Goal: Task Accomplishment & Management: Manage account settings

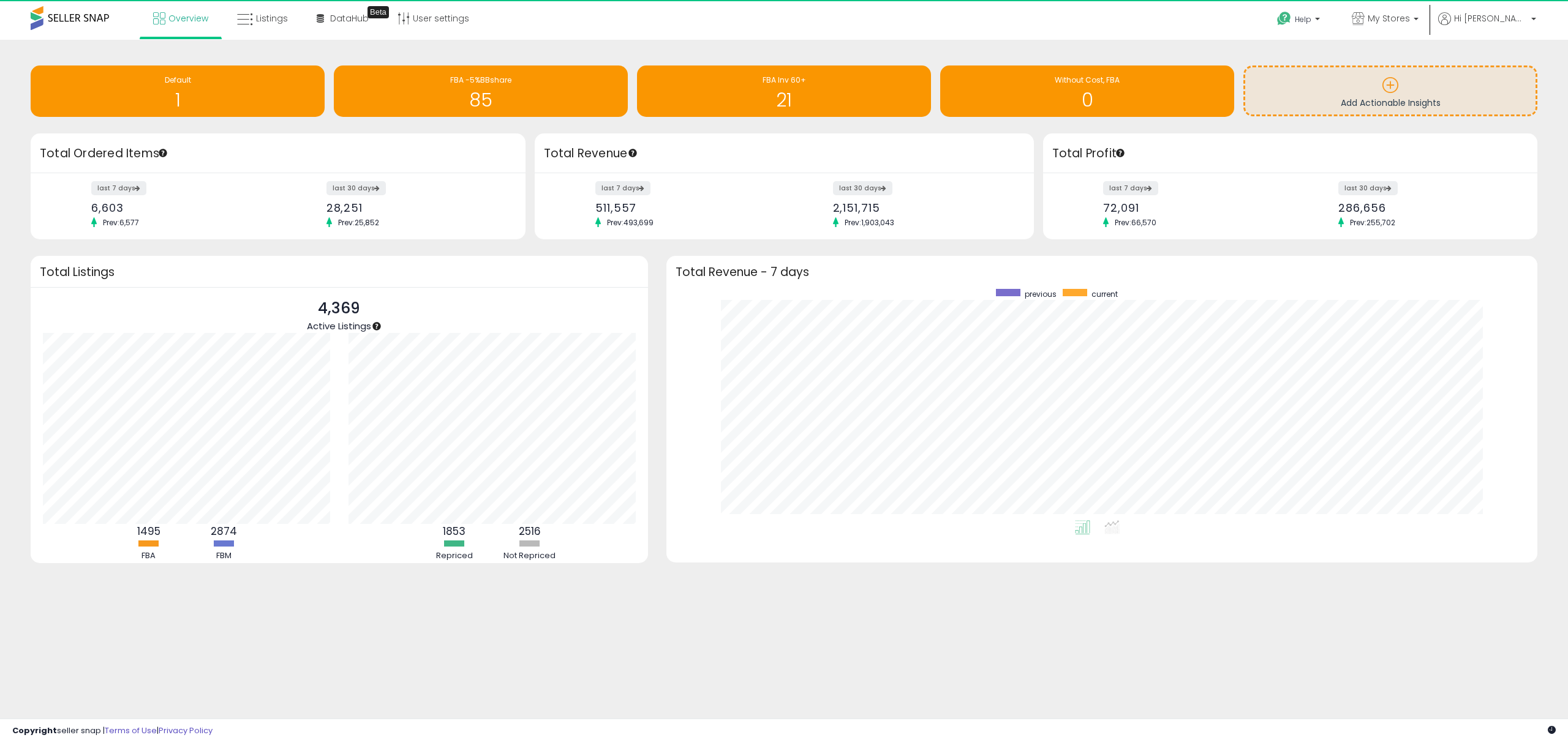
scroll to position [231, 846]
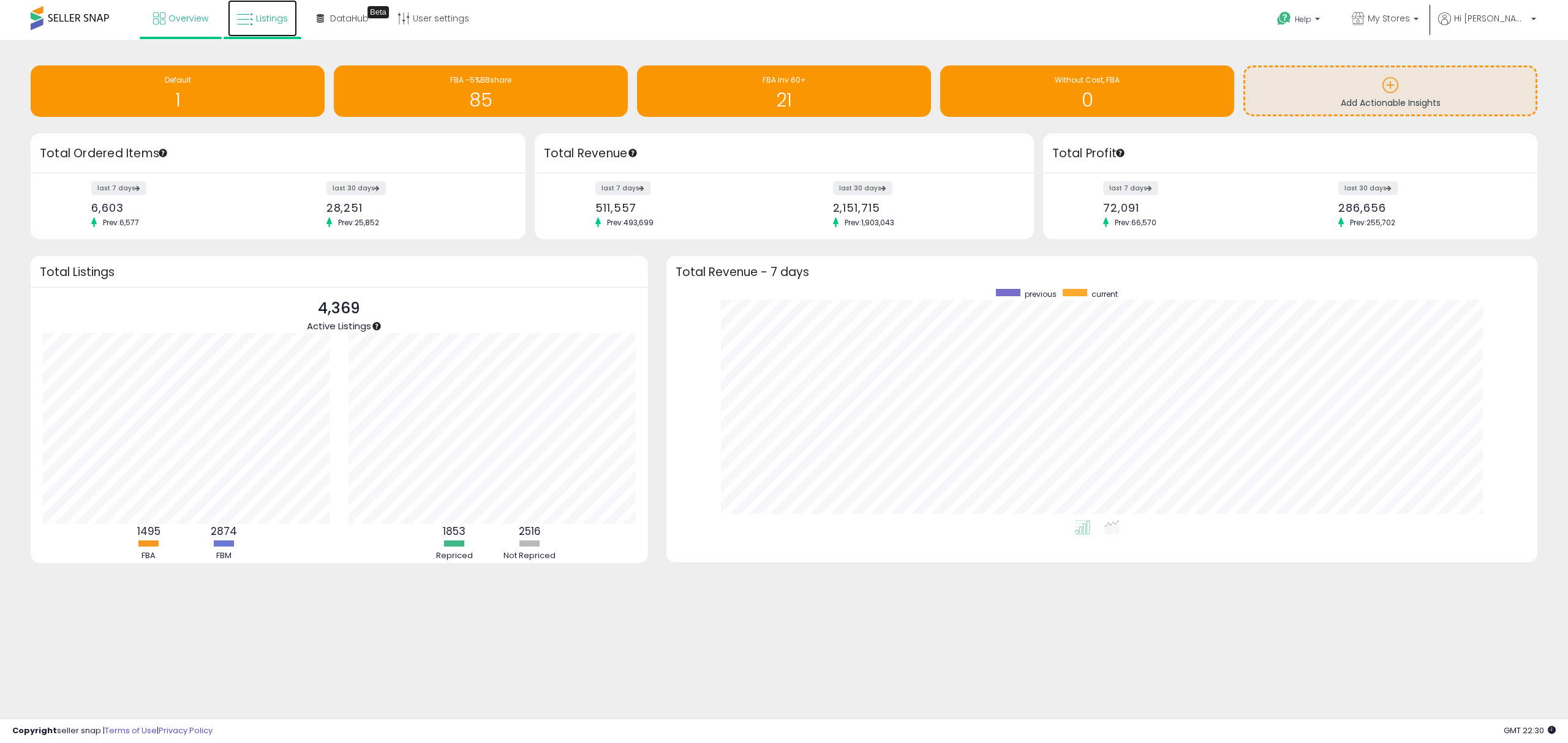
click at [261, 20] on span "Listings" at bounding box center [272, 19] width 32 height 12
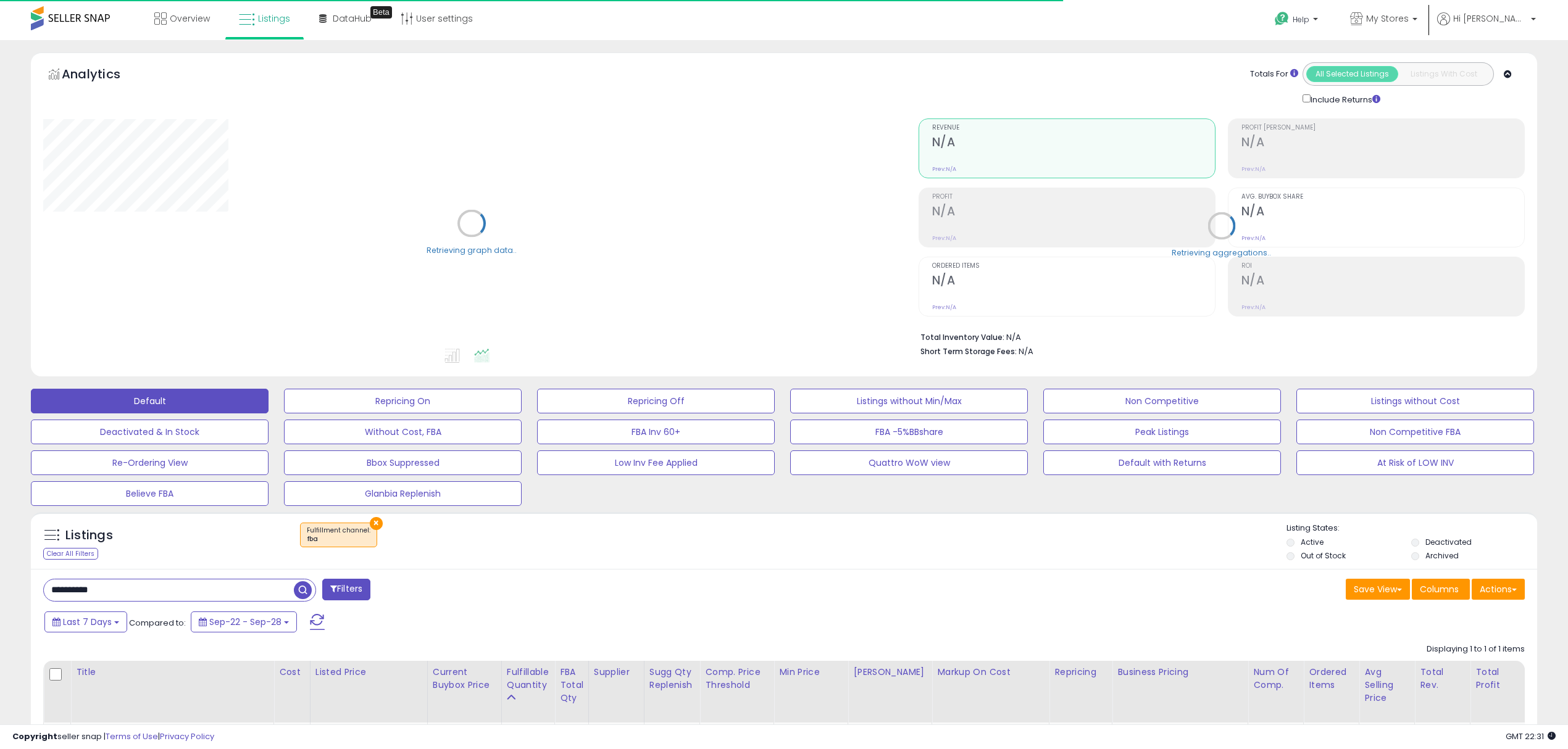
click at [143, 600] on input "**********" at bounding box center [169, 590] width 250 height 22
drag, startPoint x: 142, startPoint y: 595, endPoint x: -230, endPoint y: 615, distance: 372.5
click at [0, 615] on html "Unable to login Retrieving listings data.. has not yet accepted the Terms of Us…" at bounding box center [784, 375] width 1568 height 749
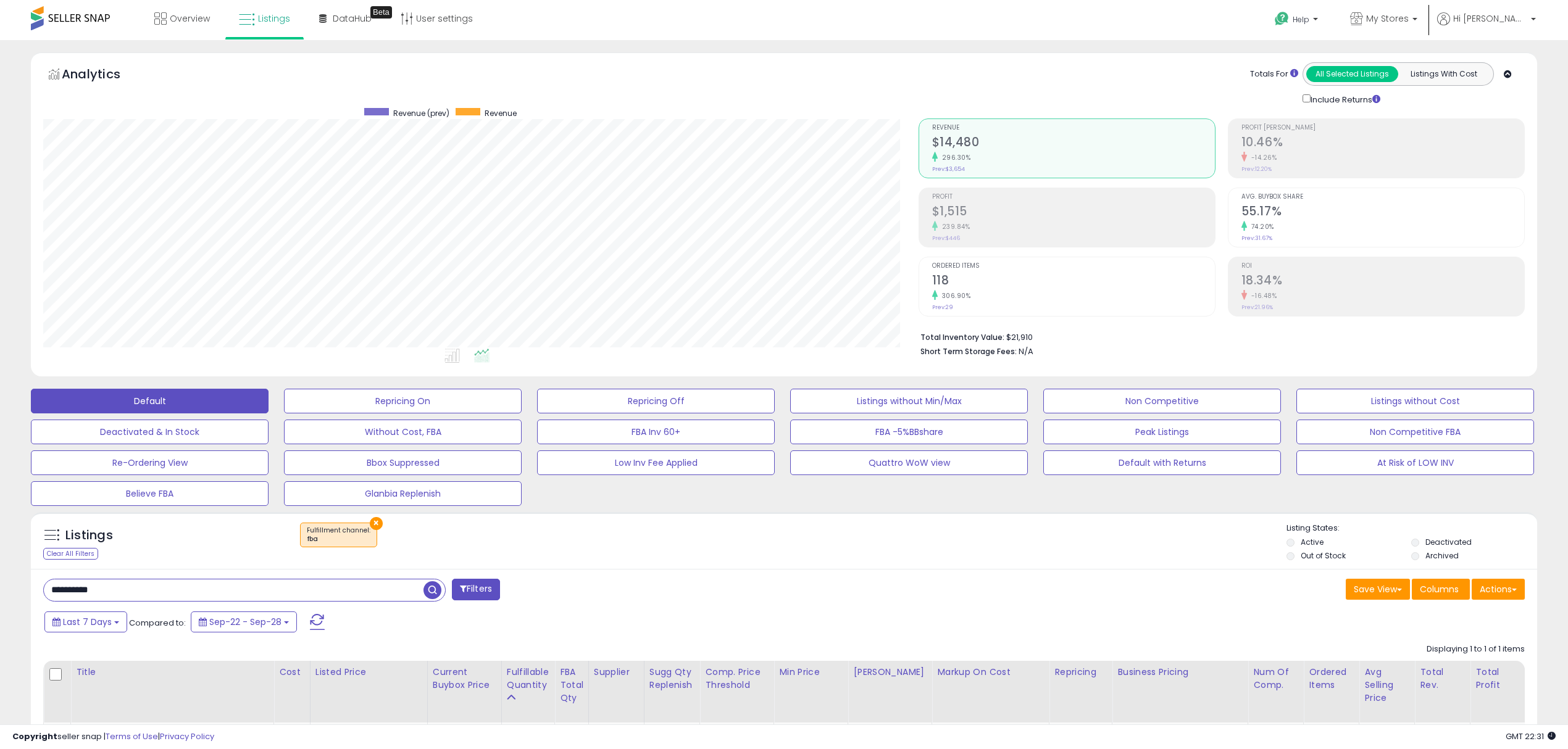
paste input "text"
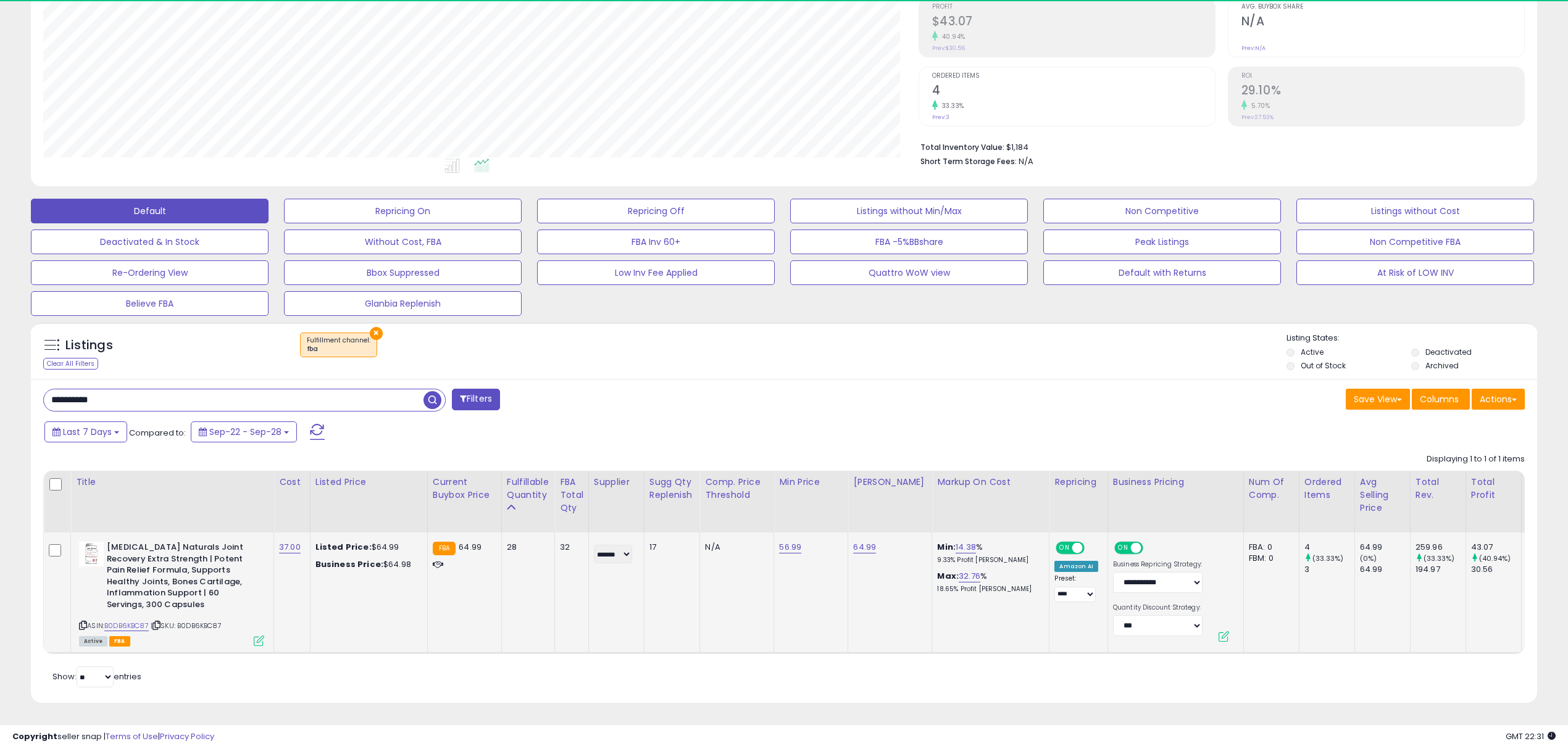
scroll to position [253, 875]
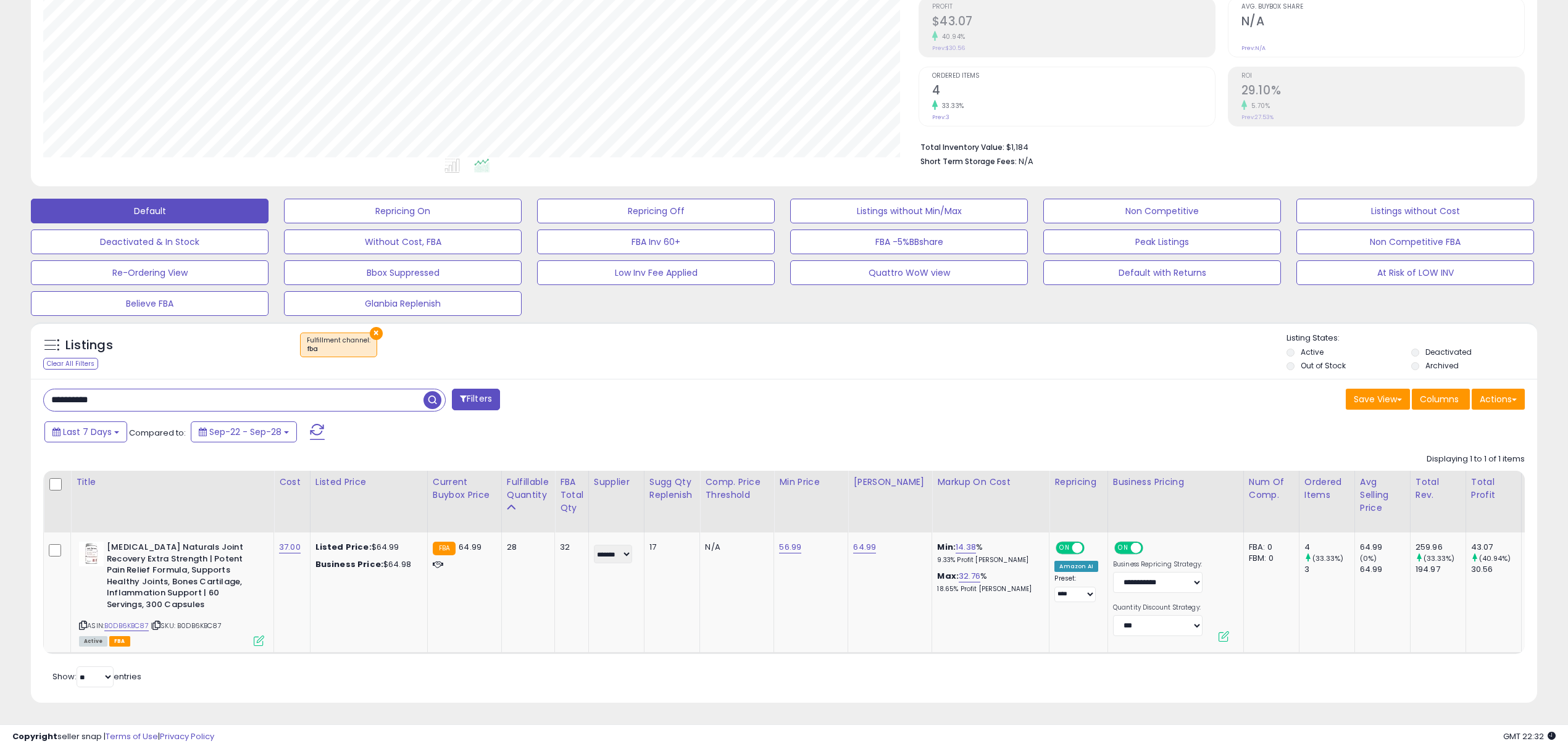
click at [218, 390] on input "**********" at bounding box center [233, 400] width 380 height 22
drag, startPoint x: 218, startPoint y: 388, endPoint x: -143, endPoint y: 448, distance: 366.0
click at [0, 448] on html "Unable to login Retrieving listings data.. has not yet accepted the Terms of Us…" at bounding box center [784, 184] width 1568 height 749
paste input "text"
type input "**********"
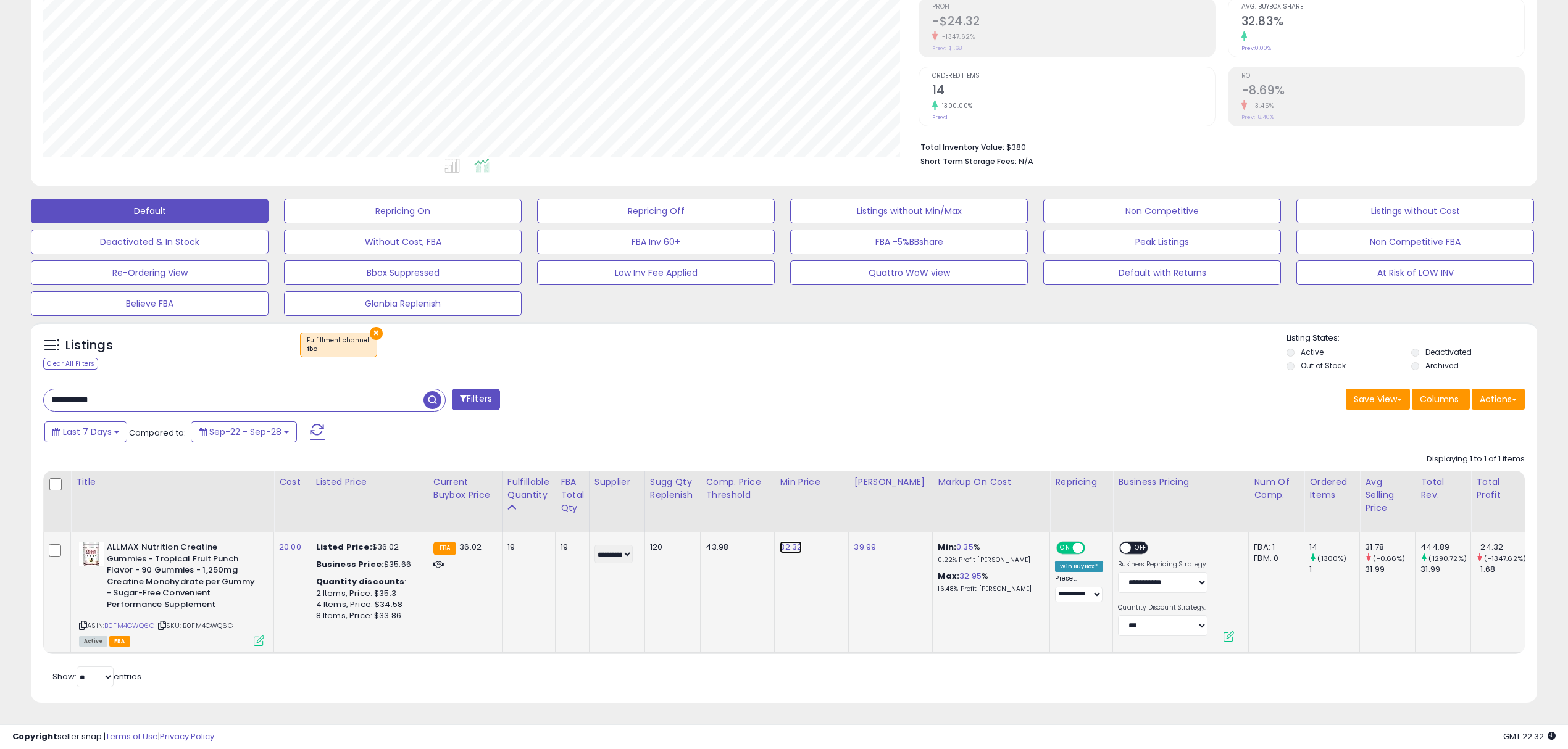
click at [790, 541] on link "32.32" at bounding box center [791, 548] width 23 height 13
drag, startPoint x: 779, startPoint y: 508, endPoint x: 582, endPoint y: 513, distance: 197.1
click at [582, 513] on table "Title Cost" at bounding box center [1307, 562] width 2527 height 183
type input "*****"
click button "submit" at bounding box center [826, 516] width 21 height 19
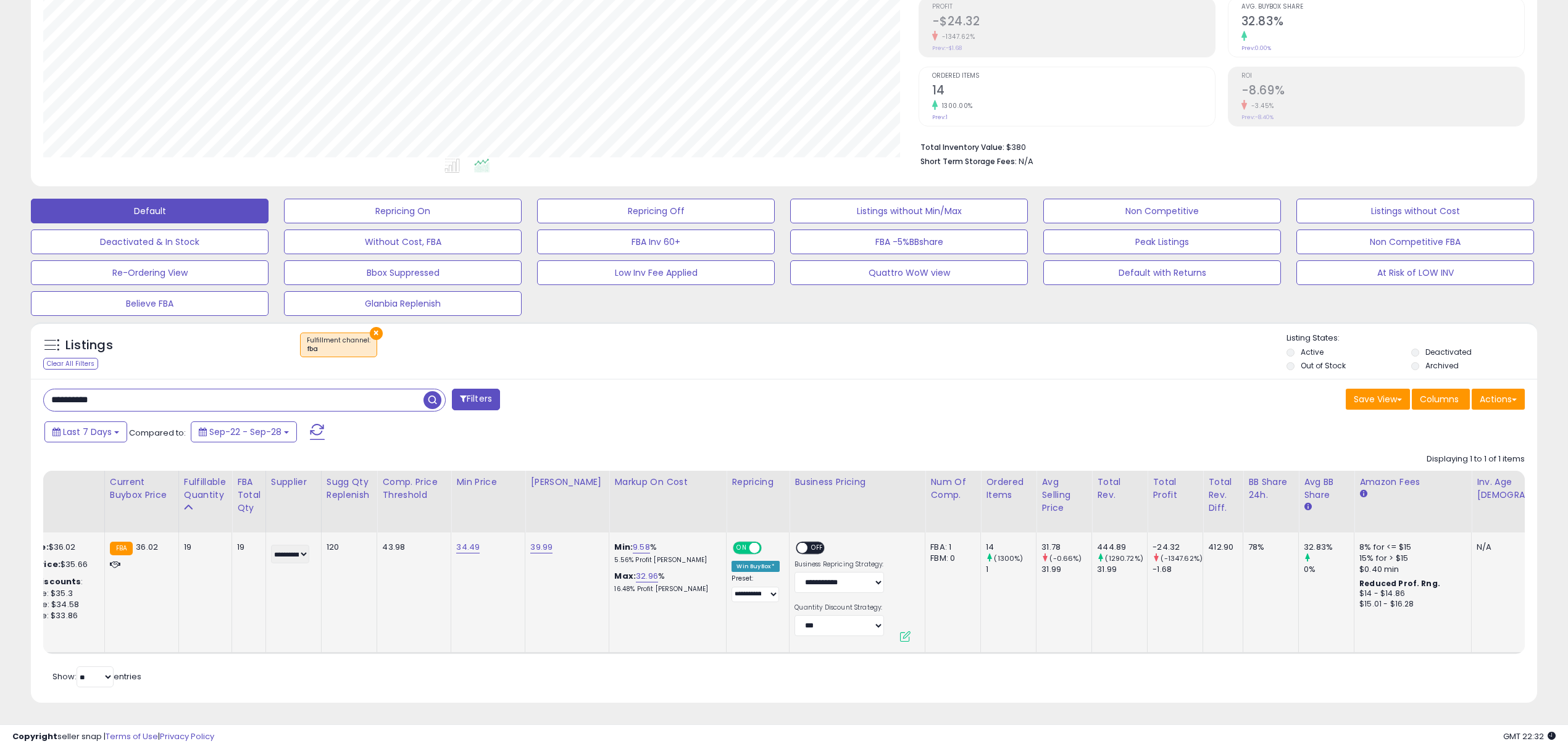
scroll to position [0, 327]
drag, startPoint x: 261, startPoint y: 385, endPoint x: -222, endPoint y: 440, distance: 486.1
click at [0, 440] on html "Unable to login Retrieving listings data.. has not yet accepted the Terms of Us…" at bounding box center [784, 184] width 1568 height 749
paste input "text"
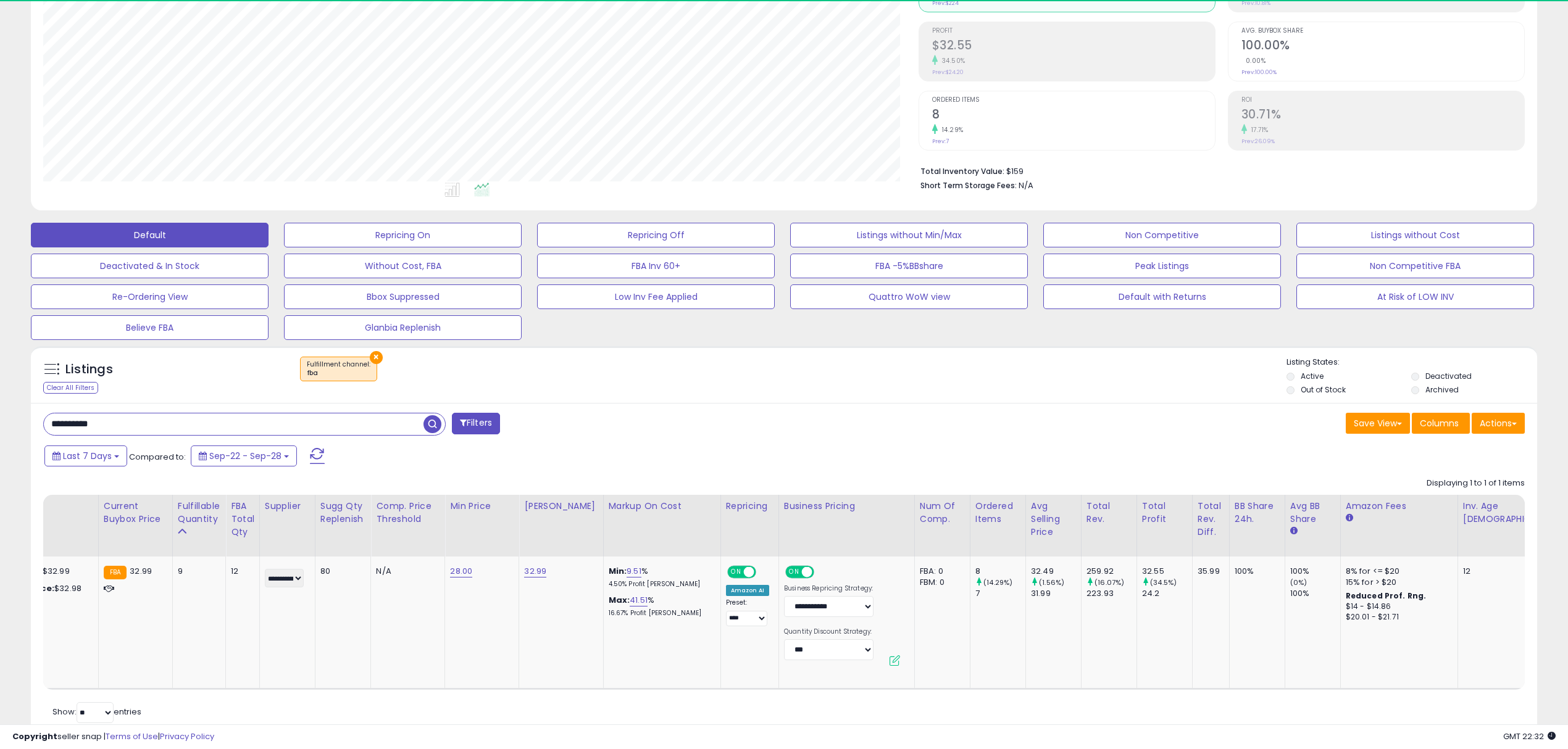
scroll to position [253, 875]
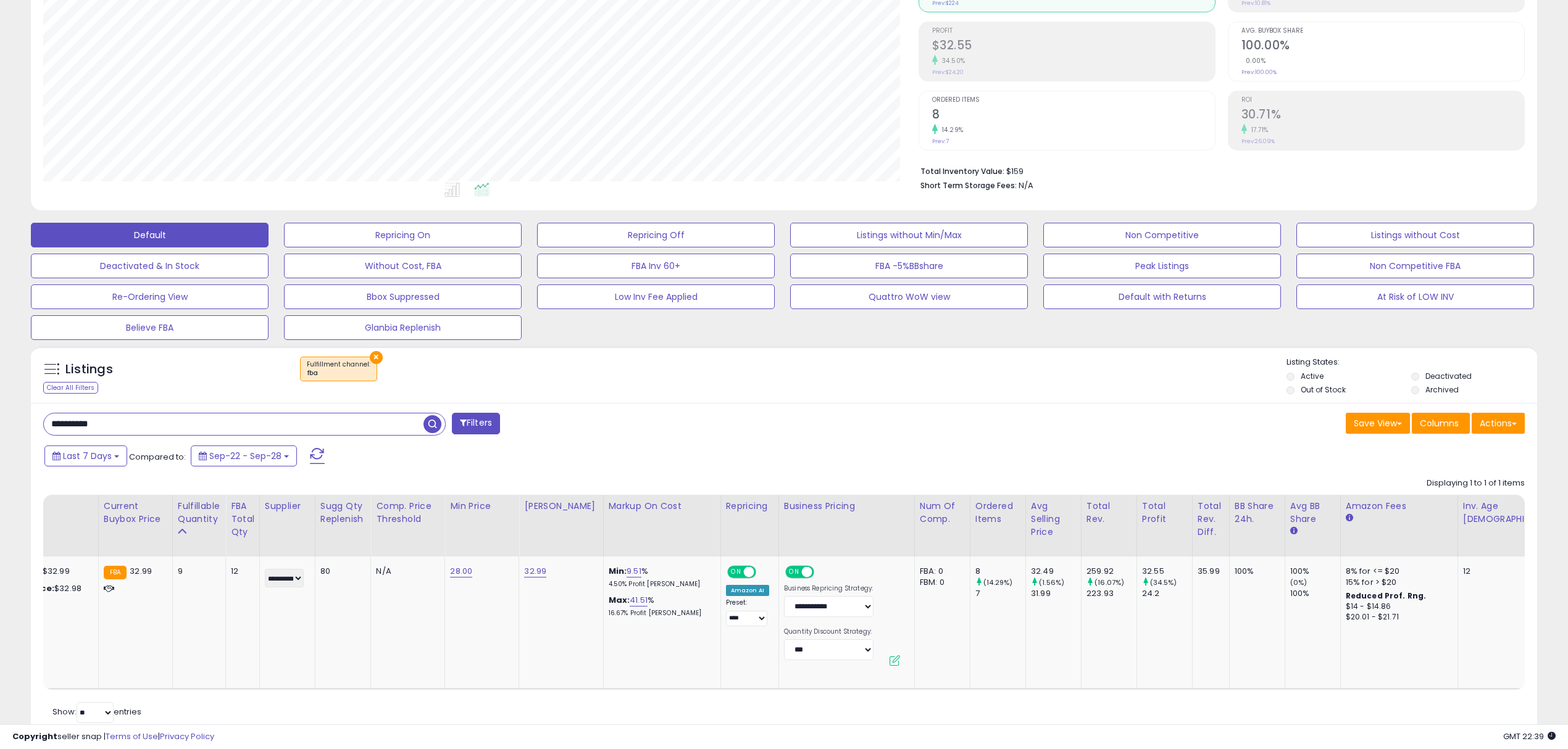
drag, startPoint x: 171, startPoint y: 427, endPoint x: -126, endPoint y: 465, distance: 299.4
click at [0, 465] on html "Unable to login Retrieving listings data.. has not yet accepted the Terms of Us…" at bounding box center [784, 208] width 1568 height 749
paste input "text"
type input "**********"
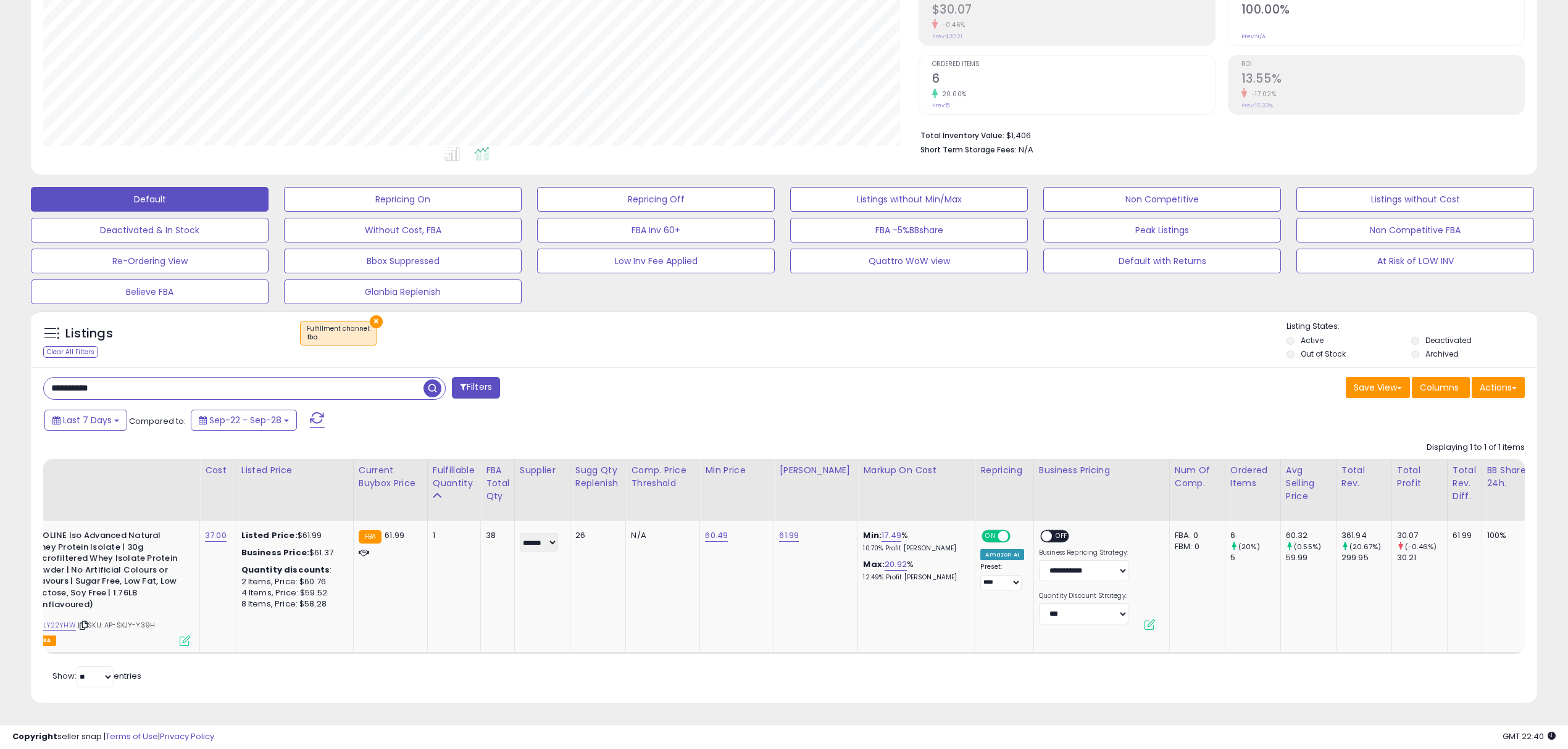
scroll to position [0, 0]
